Goal: Information Seeking & Learning: Learn about a topic

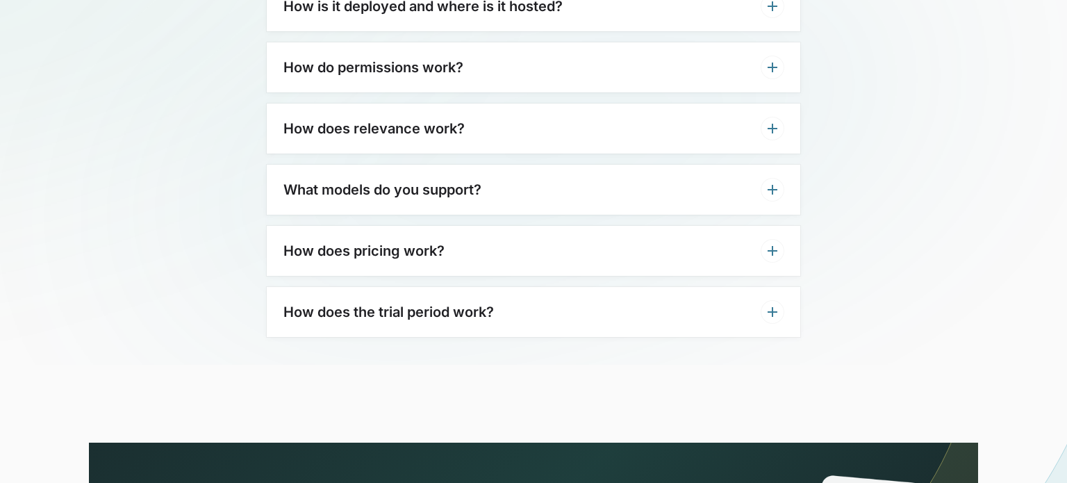
scroll to position [4501, 0]
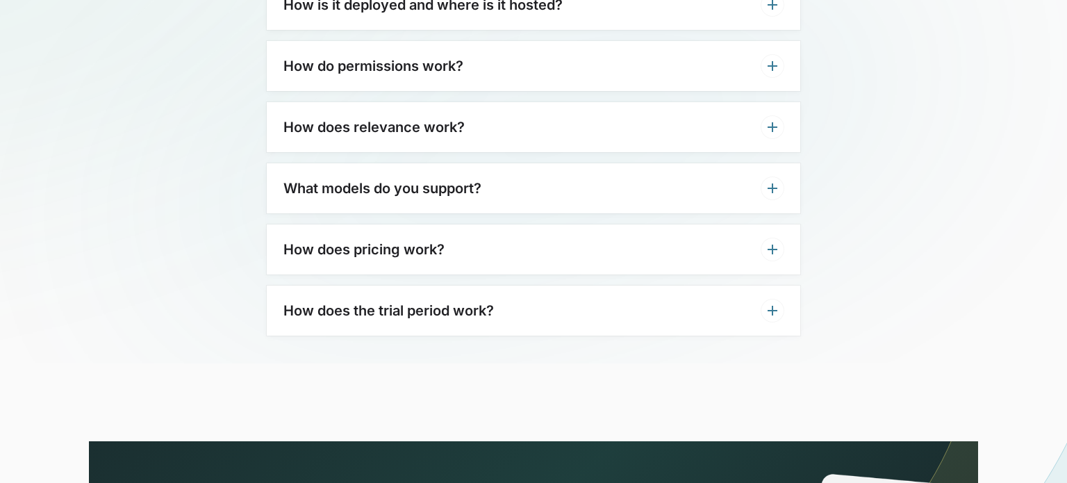
click at [455, 224] on div "How does pricing work?" at bounding box center [533, 249] width 533 height 50
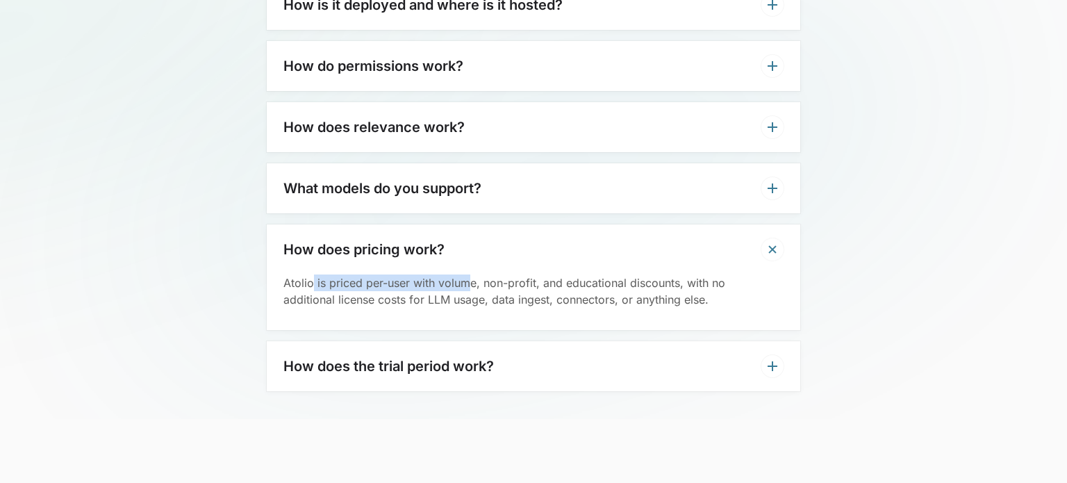
drag, startPoint x: 313, startPoint y: 251, endPoint x: 472, endPoint y: 248, distance: 159.8
click at [472, 274] on p "Atolio is priced per-user with volume, non-profit, and educational discounts, w…" at bounding box center [533, 290] width 500 height 33
click at [496, 274] on p "Atolio is priced per-user with volume, non-profit, and educational discounts, w…" at bounding box center [533, 290] width 500 height 33
click at [511, 341] on div "How does the trial period work?" at bounding box center [533, 366] width 533 height 50
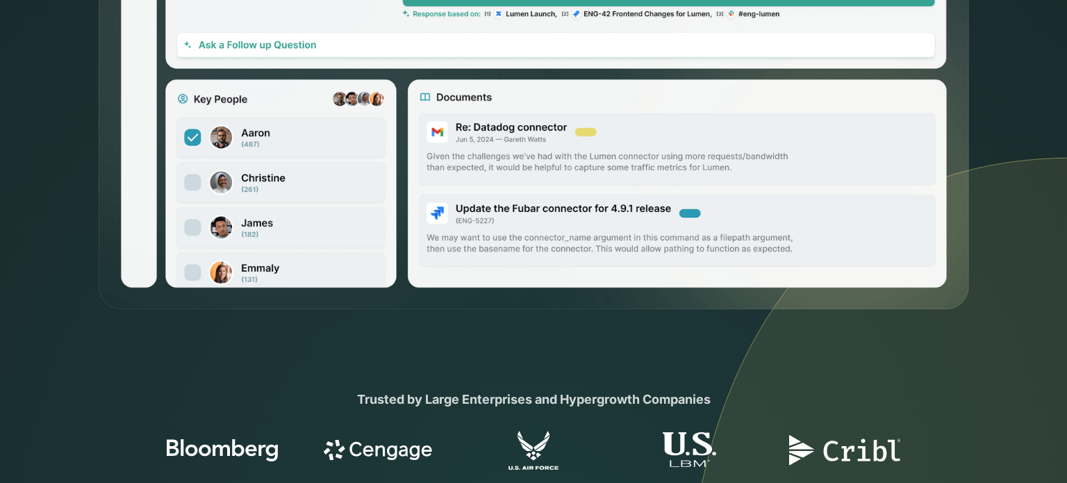
scroll to position [0, 0]
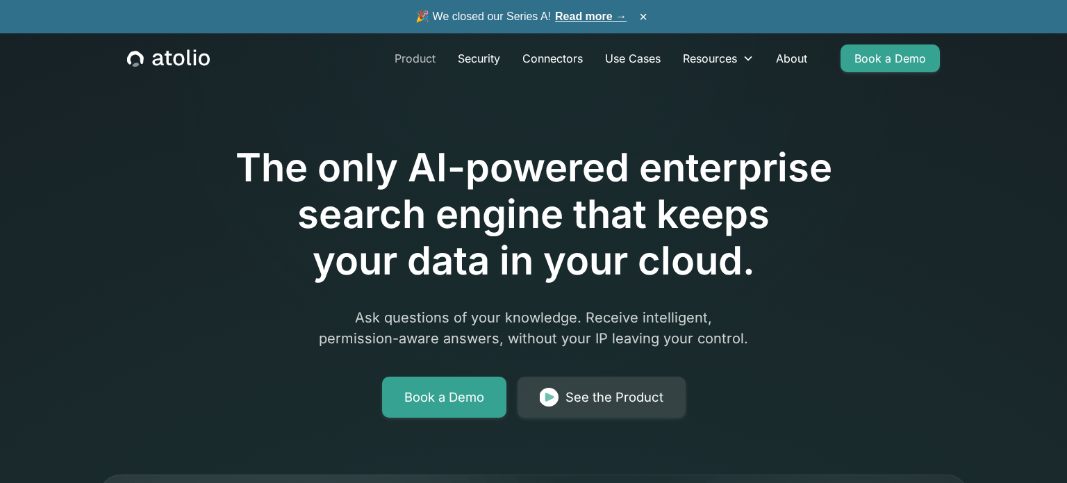
click at [420, 58] on link "Product" at bounding box center [414, 58] width 63 height 28
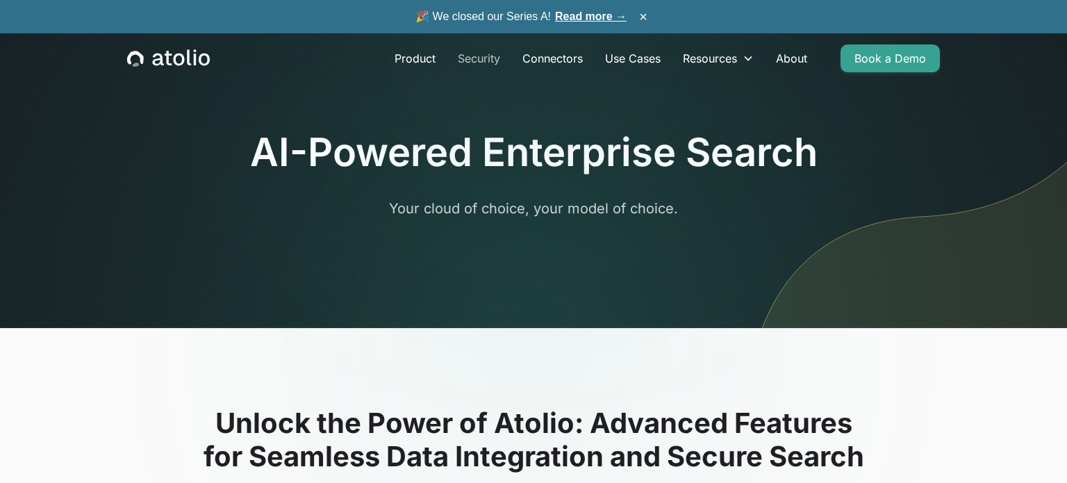
click at [469, 58] on link "Security" at bounding box center [479, 58] width 65 height 28
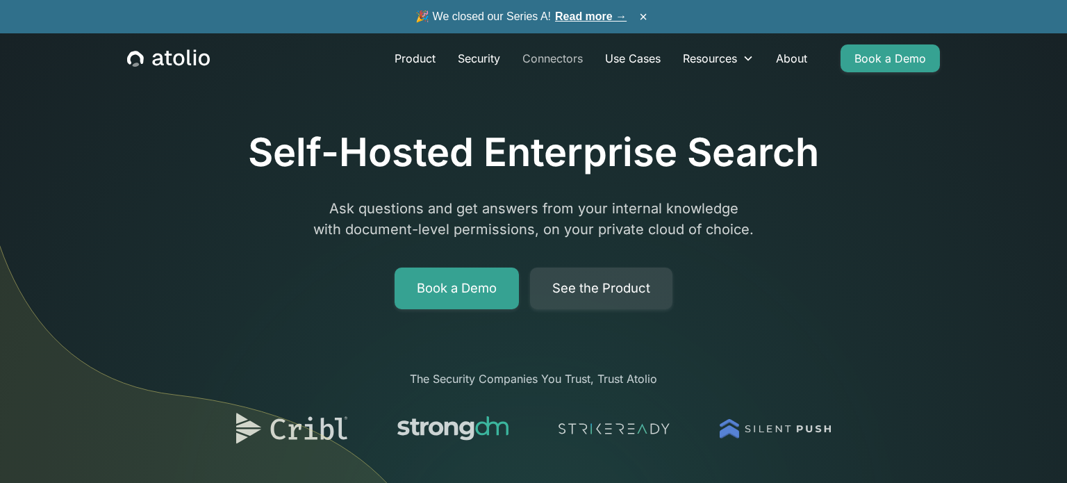
click at [565, 56] on link "Connectors" at bounding box center [552, 58] width 83 height 28
